Goal: Communication & Community: Answer question/provide support

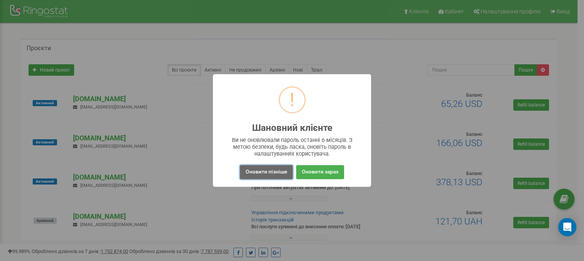
click at [271, 173] on button "Оновити пізніше" at bounding box center [266, 172] width 53 height 14
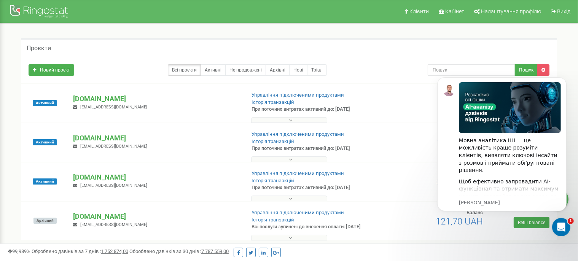
drag, startPoint x: 143, startPoint y: 177, endPoint x: 73, endPoint y: 178, distance: 70.8
click at [73, 178] on div "[DOMAIN_NAME] [EMAIL_ADDRESS][DOMAIN_NAME]" at bounding box center [155, 180] width 177 height 17
copy p "[DOMAIN_NAME]"
click at [560, 225] on icon "Відкрити програму для спілкування Intercom" at bounding box center [560, 226] width 13 height 13
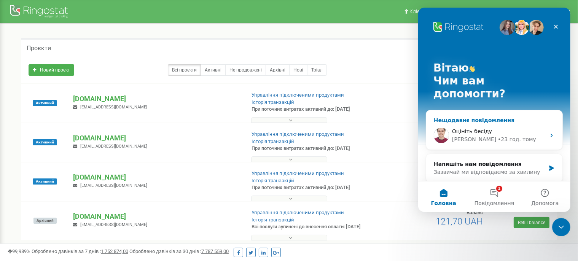
click at [461, 135] on div "[PERSON_NAME]" at bounding box center [474, 139] width 44 height 8
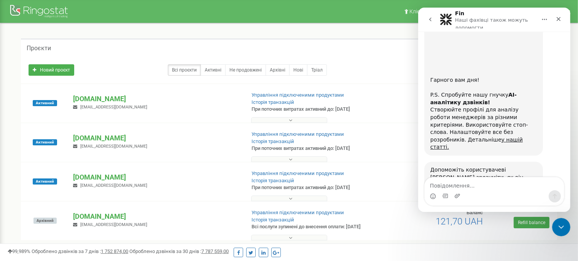
scroll to position [848, 0]
click at [458, 188] on textarea "Повідомлення..." at bounding box center [493, 183] width 139 height 13
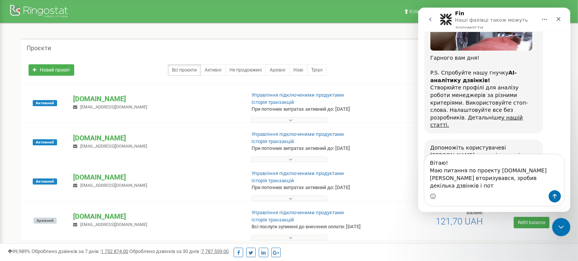
scroll to position [871, 0]
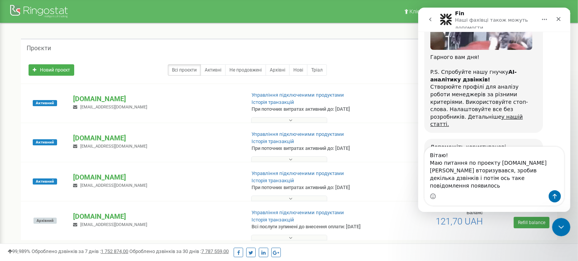
type textarea "Вітаю! Маю питання по проекту [DOMAIN_NAME] [PERSON_NAME] вторизувався, зробив …"
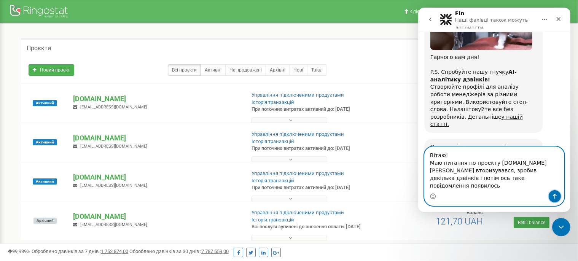
click at [557, 197] on icon "Надіслати повідомлення…" at bounding box center [554, 196] width 6 height 6
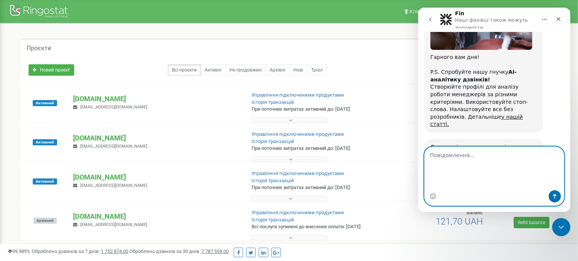
scroll to position [929, 0]
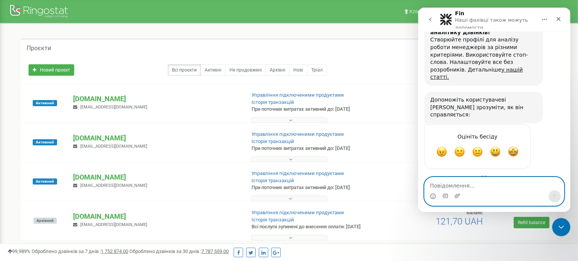
click at [473, 188] on textarea "Повідомлення..." at bounding box center [493, 183] width 139 height 13
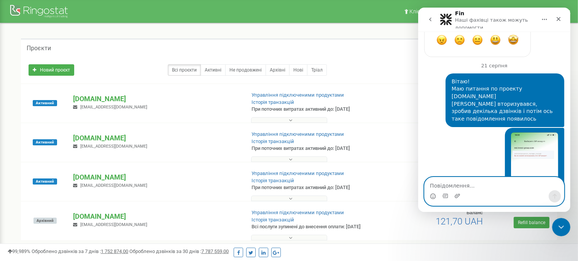
scroll to position [1041, 0]
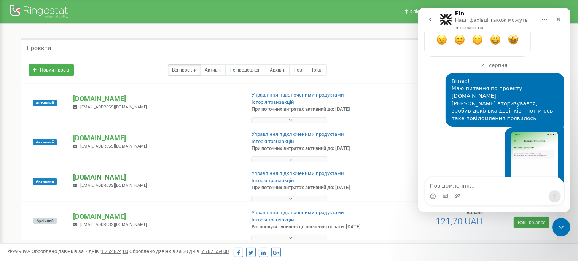
click at [101, 176] on p "[DOMAIN_NAME]" at bounding box center [156, 177] width 166 height 10
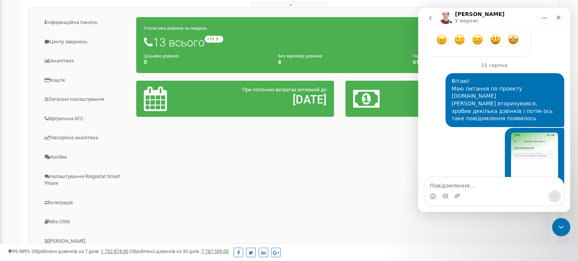
scroll to position [194, 0]
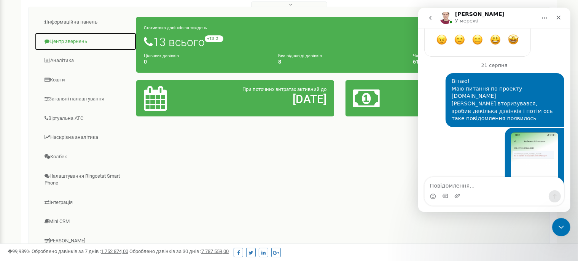
click at [56, 39] on link "Центр звернень" at bounding box center [86, 41] width 102 height 19
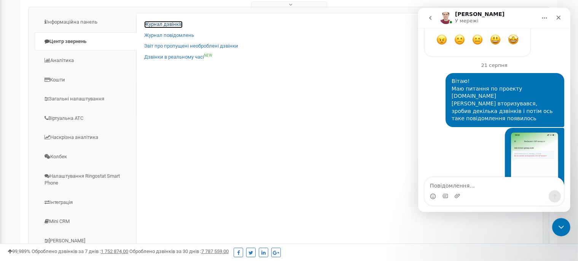
click at [164, 23] on link "Журнал дзвінків" at bounding box center [163, 24] width 38 height 7
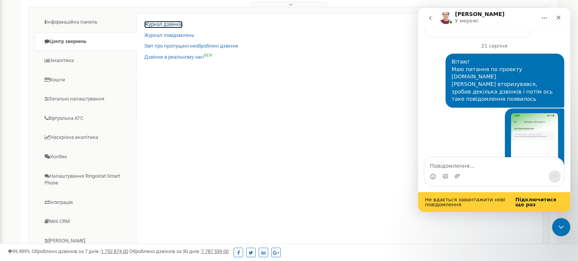
scroll to position [1057, 0]
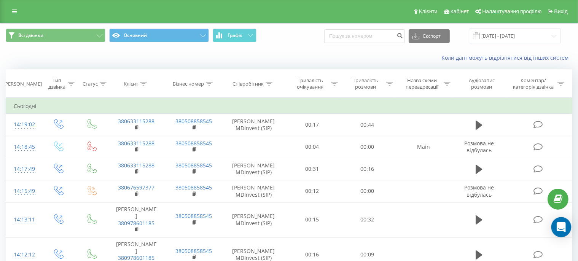
click at [561, 227] on icon "Open Intercom Messenger" at bounding box center [561, 227] width 9 height 10
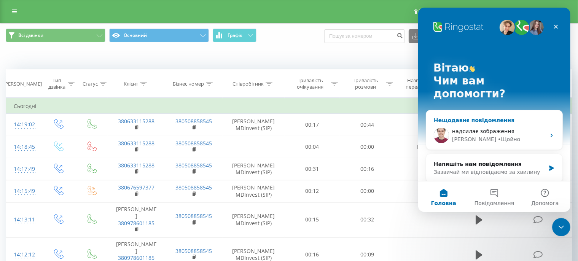
click at [495, 135] on div "[PERSON_NAME]" at bounding box center [499, 139] width 94 height 8
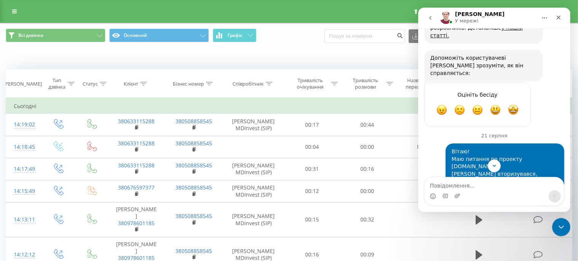
scroll to position [1067, 0]
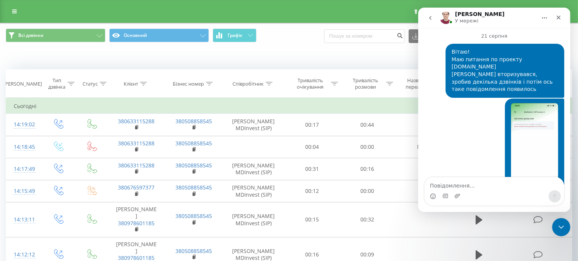
click at [525, 103] on img "Андрій каже…" at bounding box center [534, 154] width 47 height 102
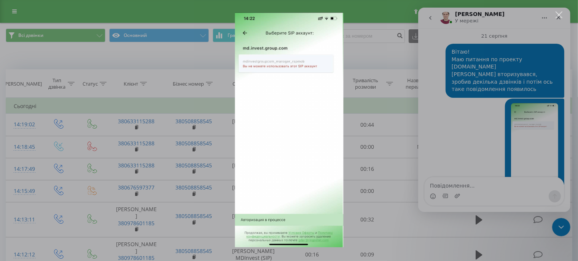
scroll to position [0, 0]
click at [555, 14] on div "Месенджер Intercom" at bounding box center [289, 130] width 578 height 261
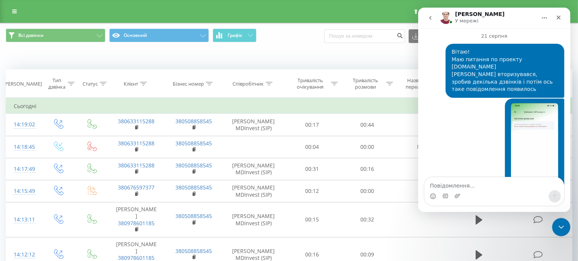
scroll to position [1112, 0]
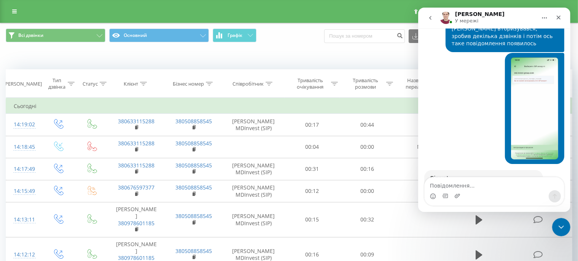
click at [450, 191] on div "Месенджер Intercom" at bounding box center [493, 196] width 139 height 12
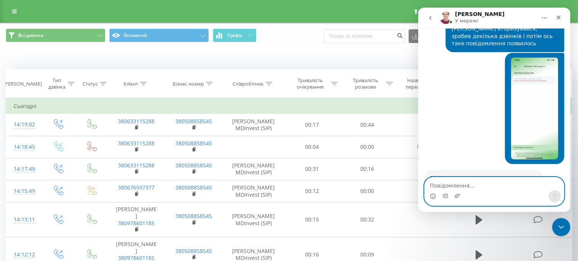
click at [446, 187] on textarea "Повідомлення..." at bounding box center [493, 183] width 139 height 13
type textarea "Зараз дізнаючь"
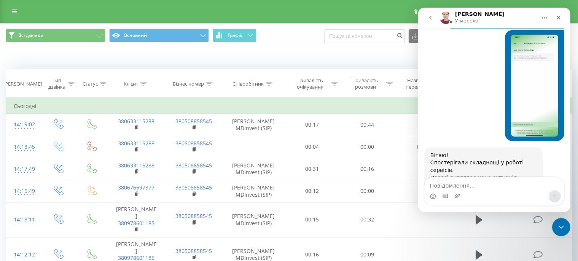
drag, startPoint x: 474, startPoint y: 130, endPoint x: 427, endPoint y: 95, distance: 59.0
click at [427, 147] on div "Вітаю! Спостерігали складнощі у роботі сервісів. Наразі виглядає наче ситуація …" at bounding box center [483, 181] width 119 height 69
copy div "Спостерігали складнощі у роботі сервісів. Наразі виглядає наче ситуація стабілі…"
click at [537, 234] on div "Зараз дізнаючь" at bounding box center [535, 238] width 43 height 8
click at [497, 152] on div "Вітаю! Спостерігали складнощі у роботі сервісів. Наразі виглядає наче ситуація …" at bounding box center [483, 182] width 107 height 60
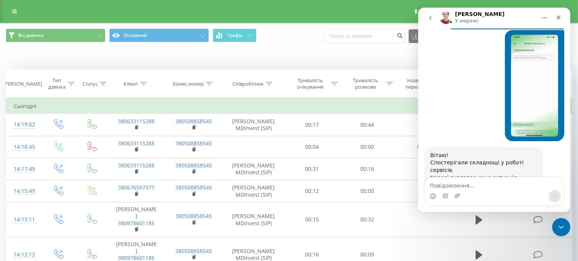
click at [215, 58] on div "Коли дані можуть відрізнятися вiд інших систем" at bounding box center [288, 58] width 577 height 18
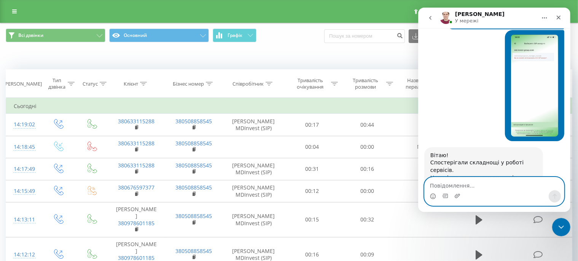
click at [450, 185] on textarea "Повідомлення..." at bounding box center [493, 183] width 139 height 13
type textarea "Каже, що зараз наче все добре"
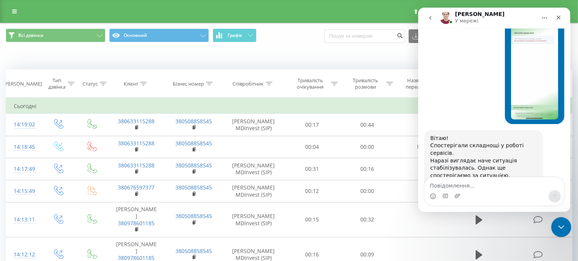
click at [560, 224] on icon "Закрити програму для спілкування Intercom" at bounding box center [559, 225] width 9 height 9
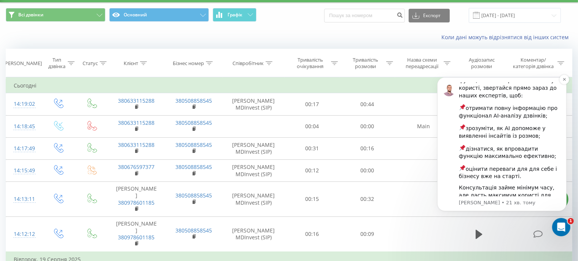
scroll to position [20, 0]
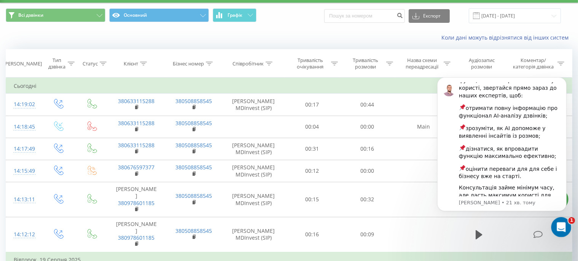
click at [554, 226] on div "Відкрити програму для спілкування Intercom" at bounding box center [559, 225] width 25 height 25
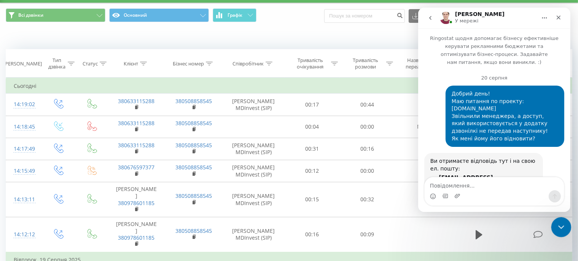
scroll to position [1152, 0]
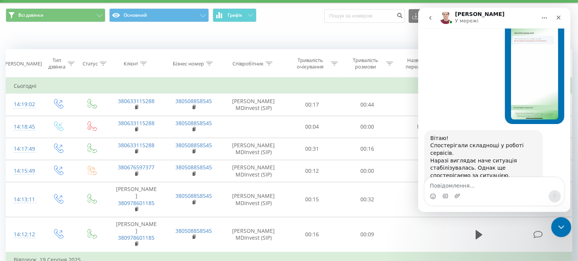
click at [562, 224] on icon "Закрити програму для спілкування Intercom" at bounding box center [559, 225] width 9 height 9
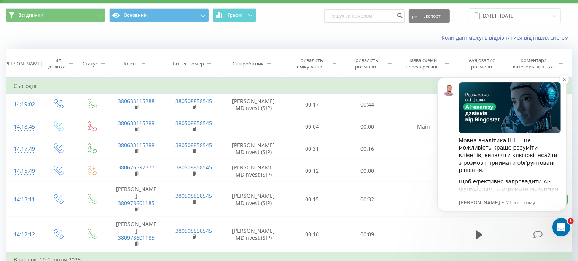
scroll to position [0, 0]
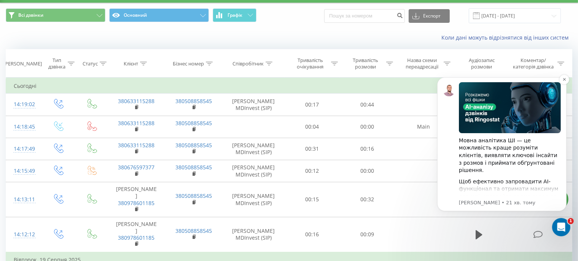
click at [525, 152] on div "Мовна аналітика ШІ — це можливість краще розуміти клієнтів, виявляти ключові ін…" at bounding box center [509, 155] width 102 height 37
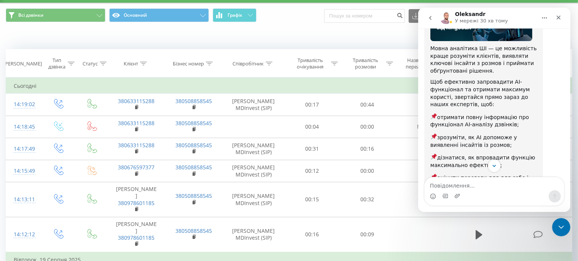
scroll to position [142, 0]
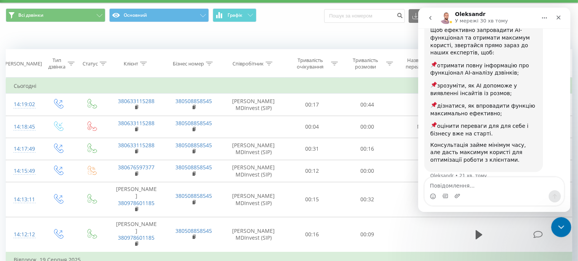
click at [560, 224] on icon "Закрити програму для спілкування Intercom" at bounding box center [559, 225] width 9 height 9
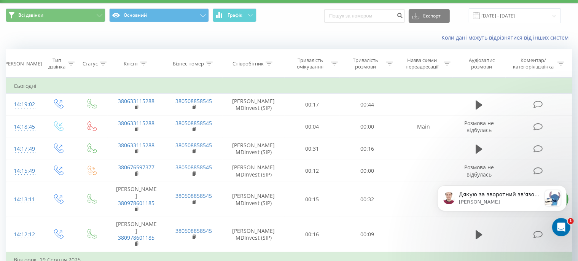
scroll to position [0, 0]
click at [495, 194] on p "Дякую за зворотний зв'язок! Вибачте за тимчасові складнощі, та дякуємо за розум…" at bounding box center [499, 195] width 82 height 8
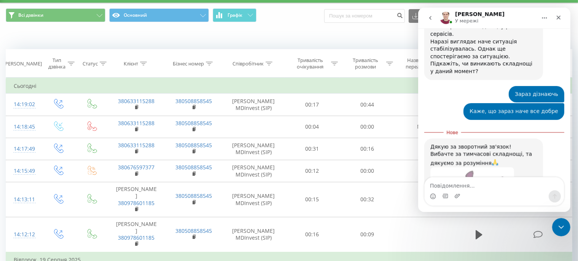
scroll to position [1271, 0]
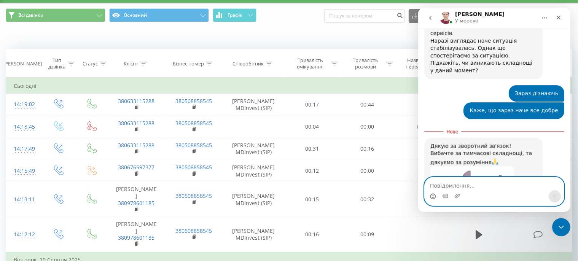
click at [430, 196] on circle "Вибір емодзі" at bounding box center [432, 196] width 5 height 5
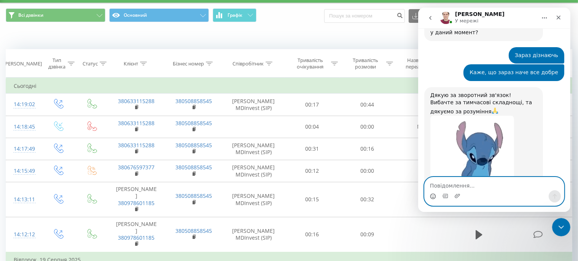
scroll to position [1311, 0]
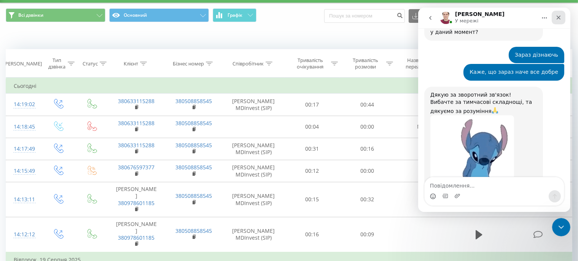
click at [560, 20] on icon "Закрити" at bounding box center [558, 17] width 6 height 6
